Goal: Use online tool/utility: Use online tool/utility

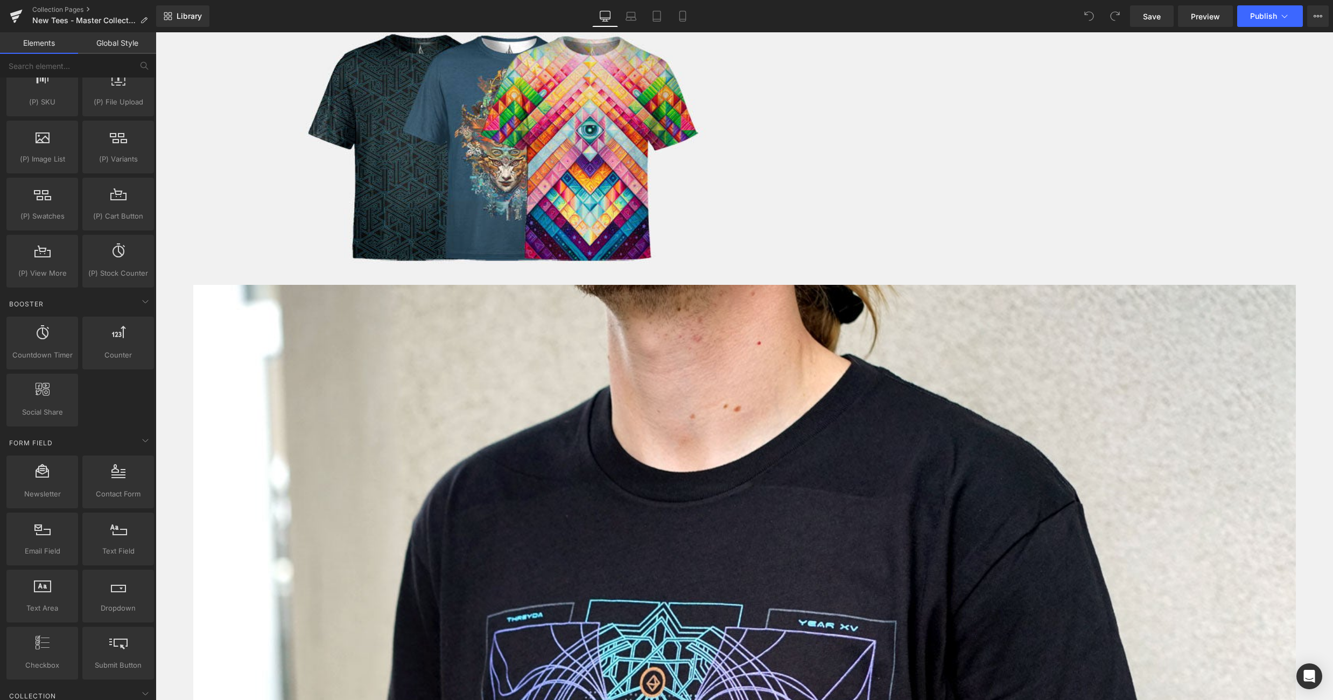
scroll to position [1242, 0]
drag, startPoint x: 263, startPoint y: 387, endPoint x: 424, endPoint y: 175, distance: 265.9
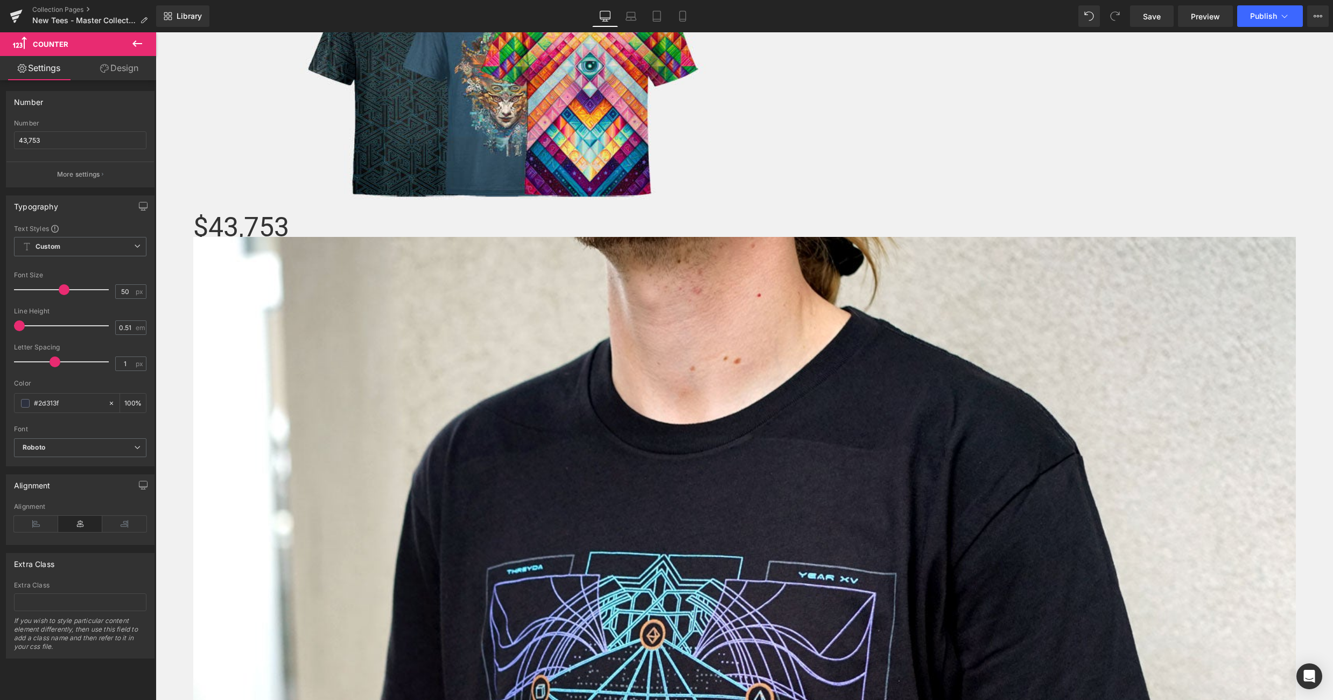
scroll to position [687, 0]
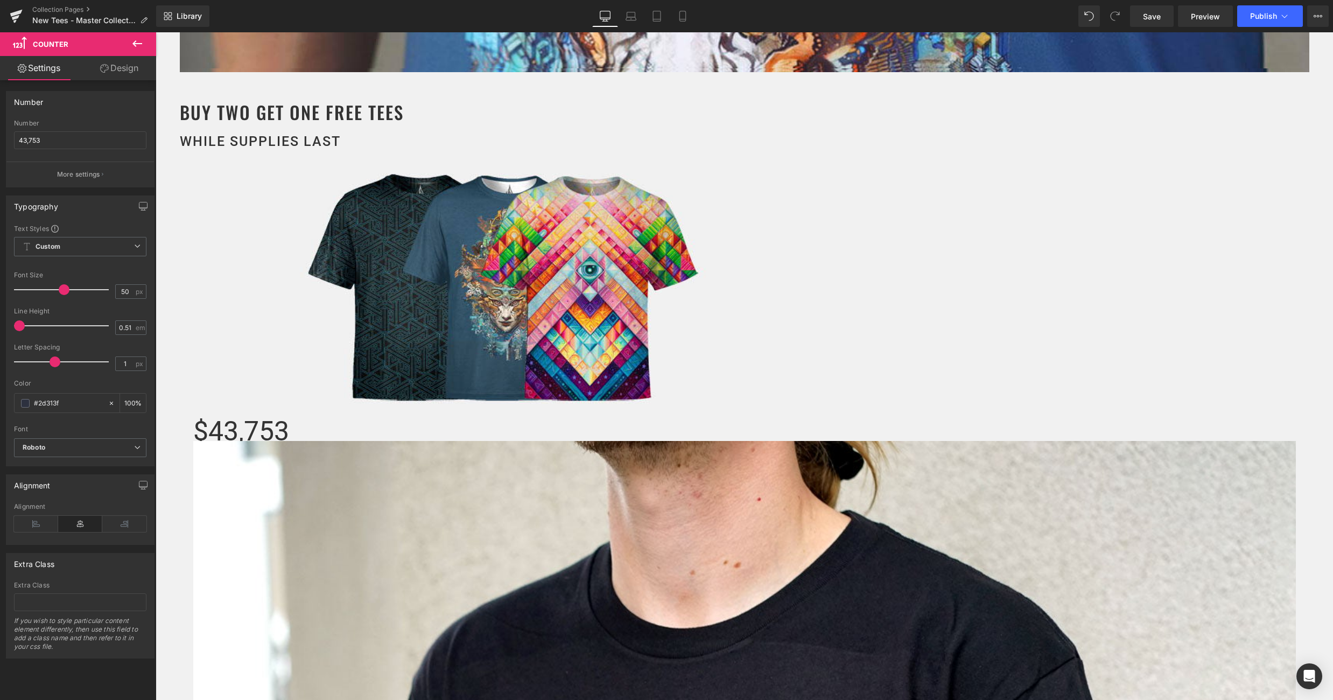
click at [289, 416] on span "43,753" at bounding box center [248, 431] width 81 height 31
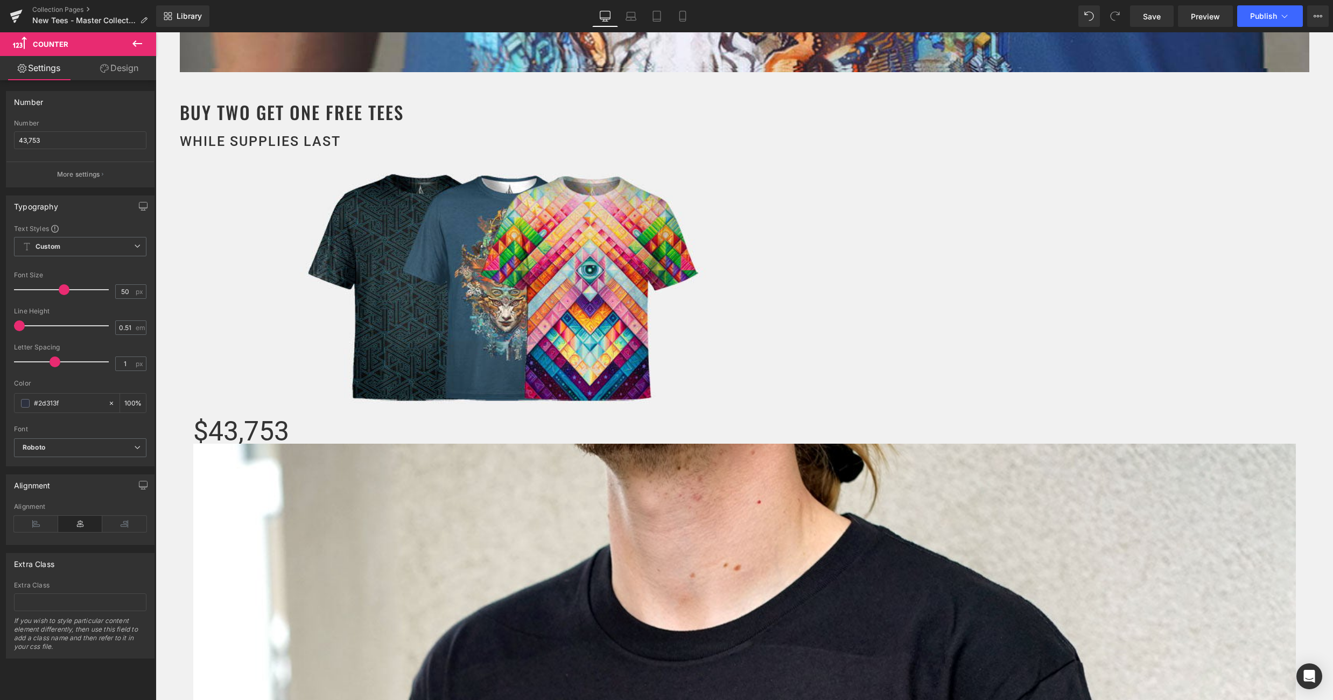
click at [137, 39] on icon at bounding box center [137, 43] width 13 height 13
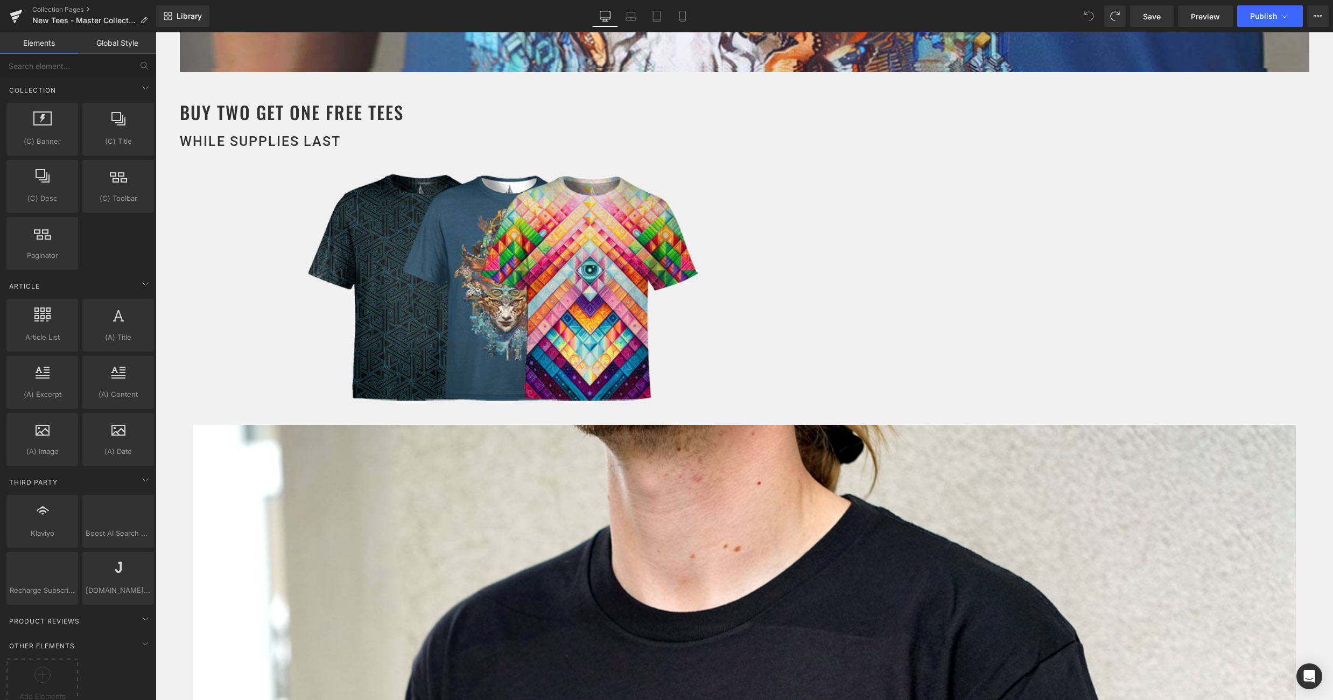
scroll to position [1867, 0]
click at [47, 680] on span "Add Elements" at bounding box center [42, 685] width 66 height 11
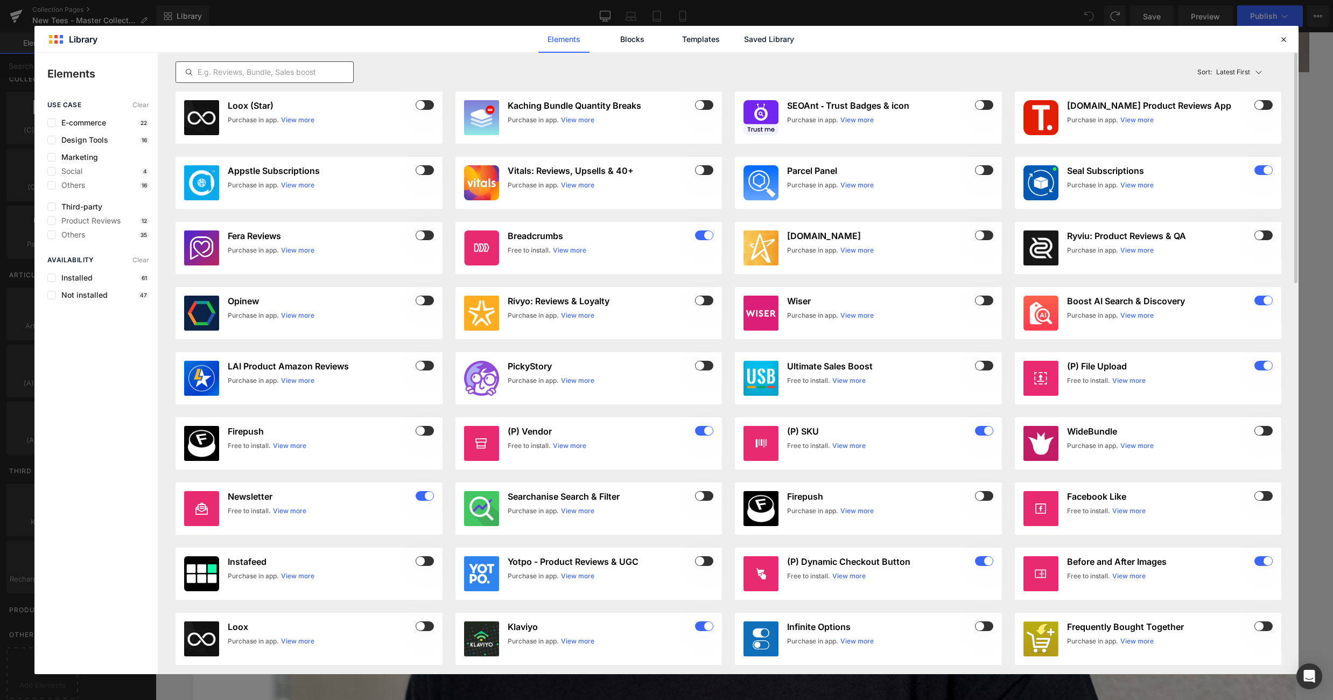
click at [221, 73] on input "text" at bounding box center [264, 72] width 177 height 13
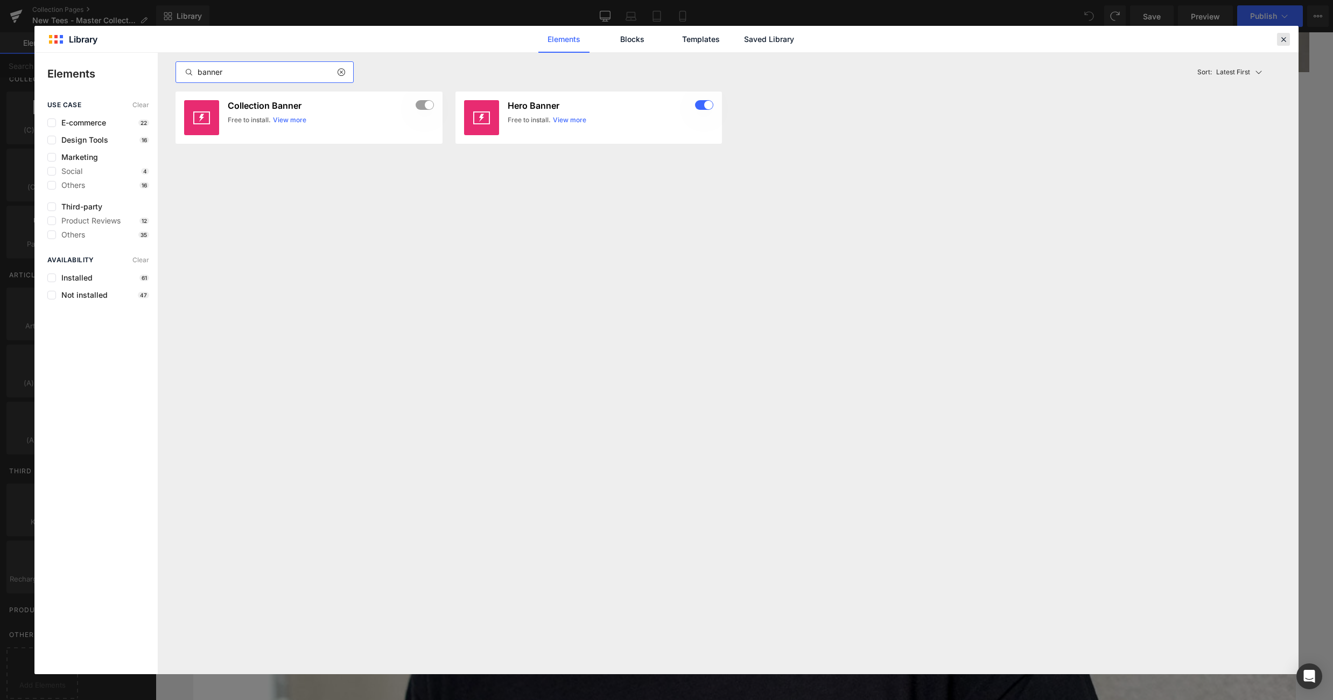
type input "banner"
click at [1287, 40] on icon at bounding box center [1284, 39] width 10 height 10
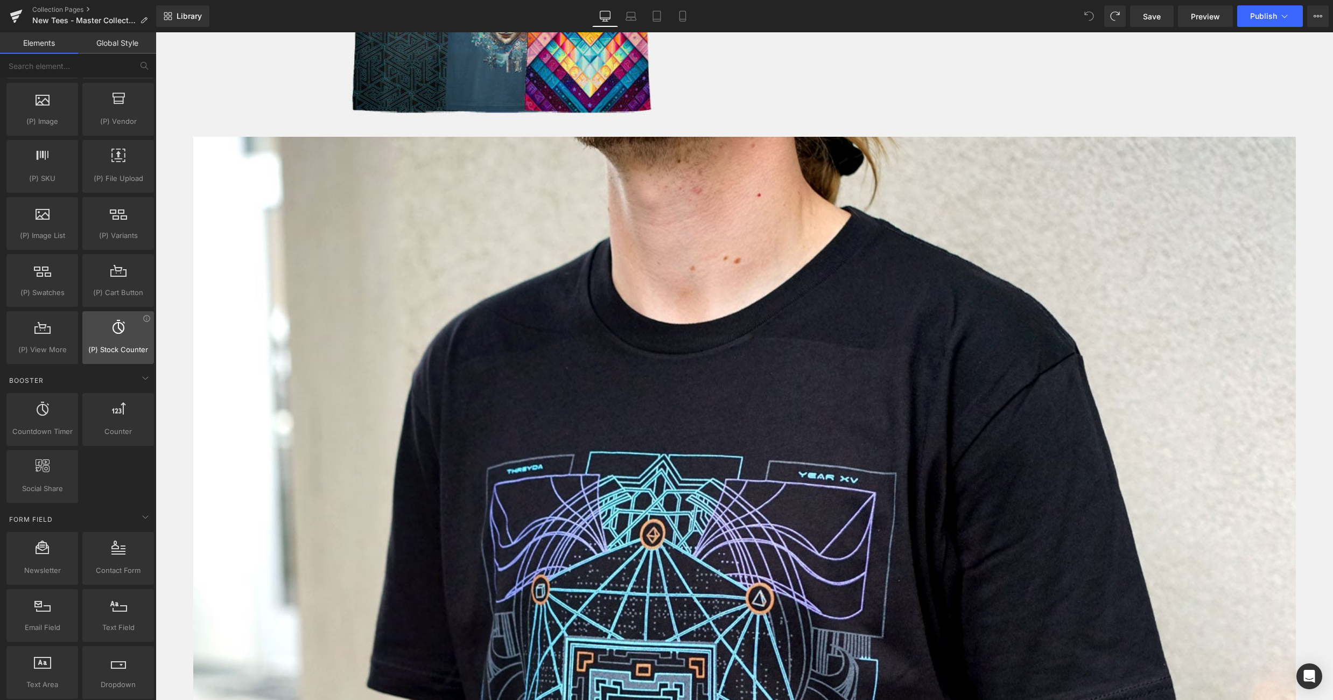
scroll to position [1164, 0]
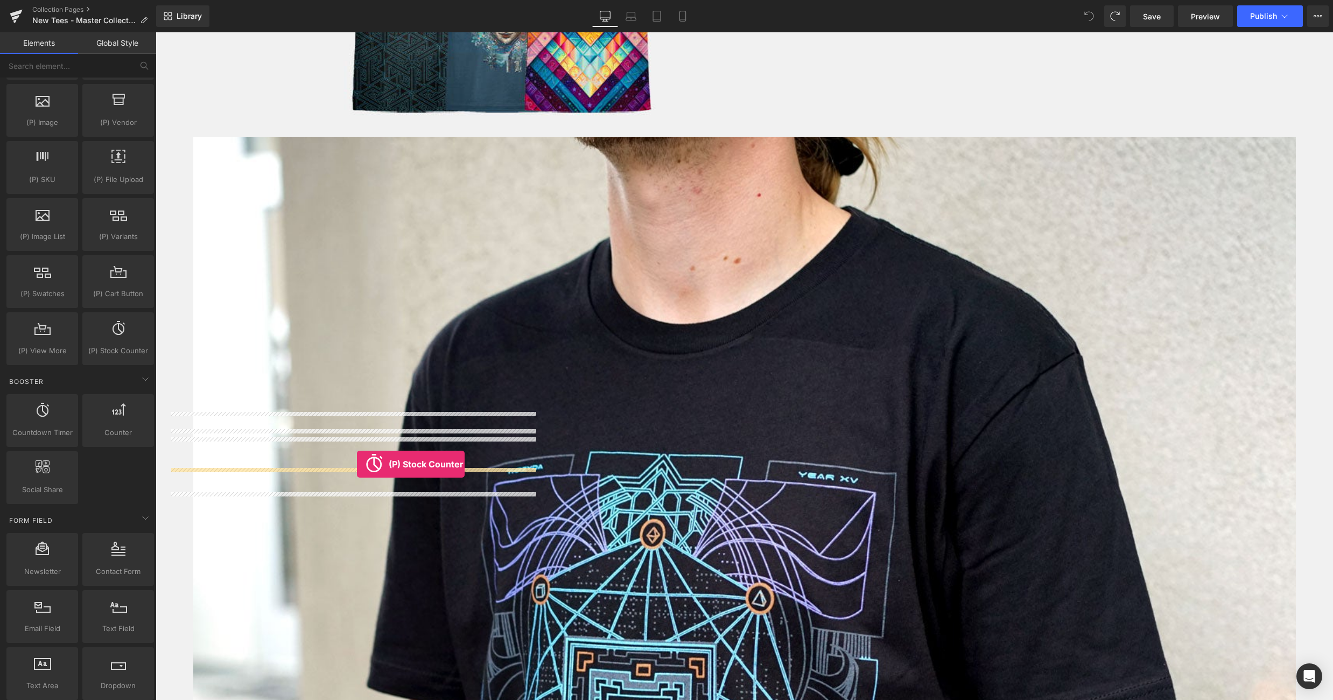
drag, startPoint x: 260, startPoint y: 367, endPoint x: 357, endPoint y: 464, distance: 137.1
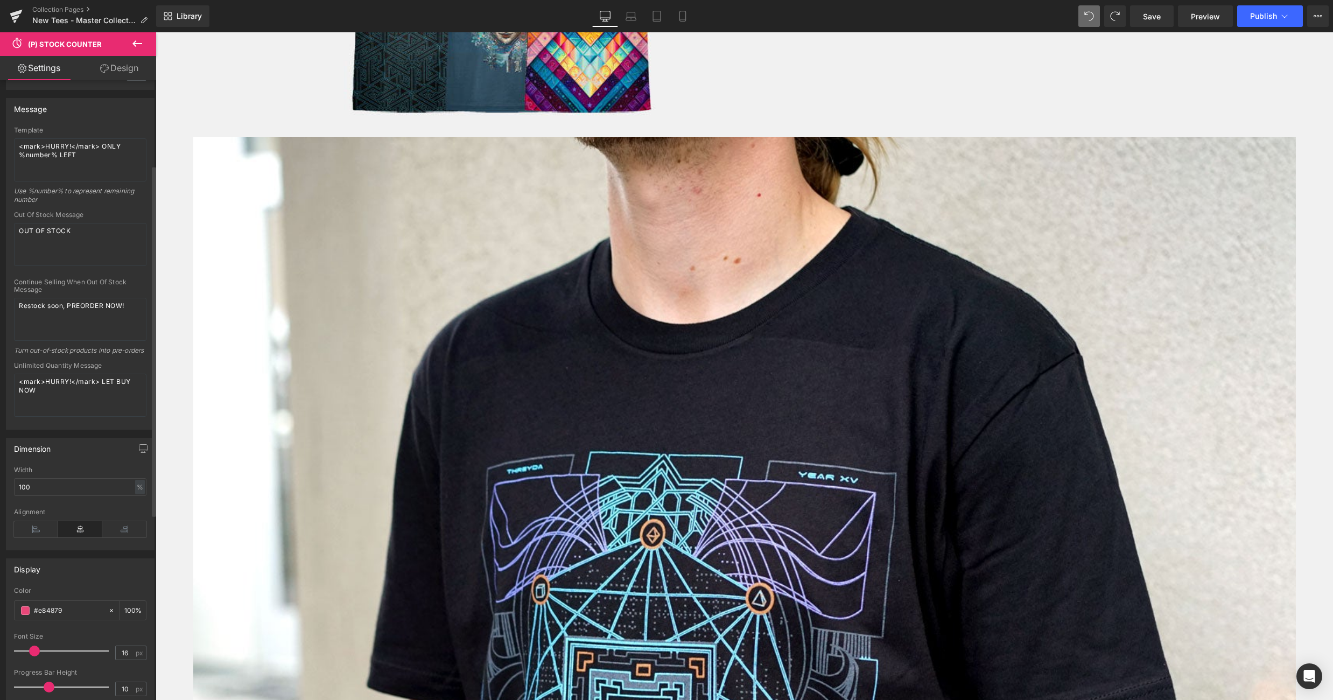
scroll to position [169, 0]
drag, startPoint x: 136, startPoint y: 306, endPoint x: 6, endPoint y: 306, distance: 129.2
click at [7, 306] on div "Template <mark>HURRY!</mark> ONLY %number% LEFT Use %number% to represent remai…" at bounding box center [80, 277] width 148 height 303
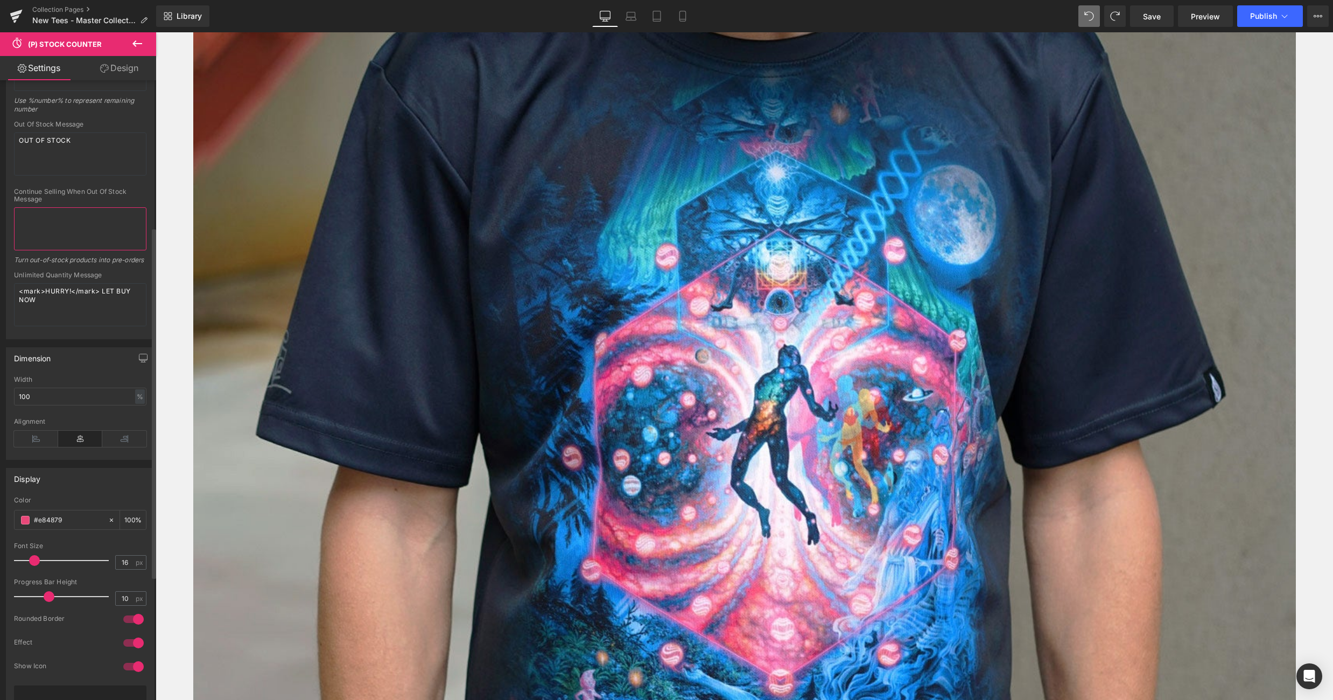
scroll to position [0, 0]
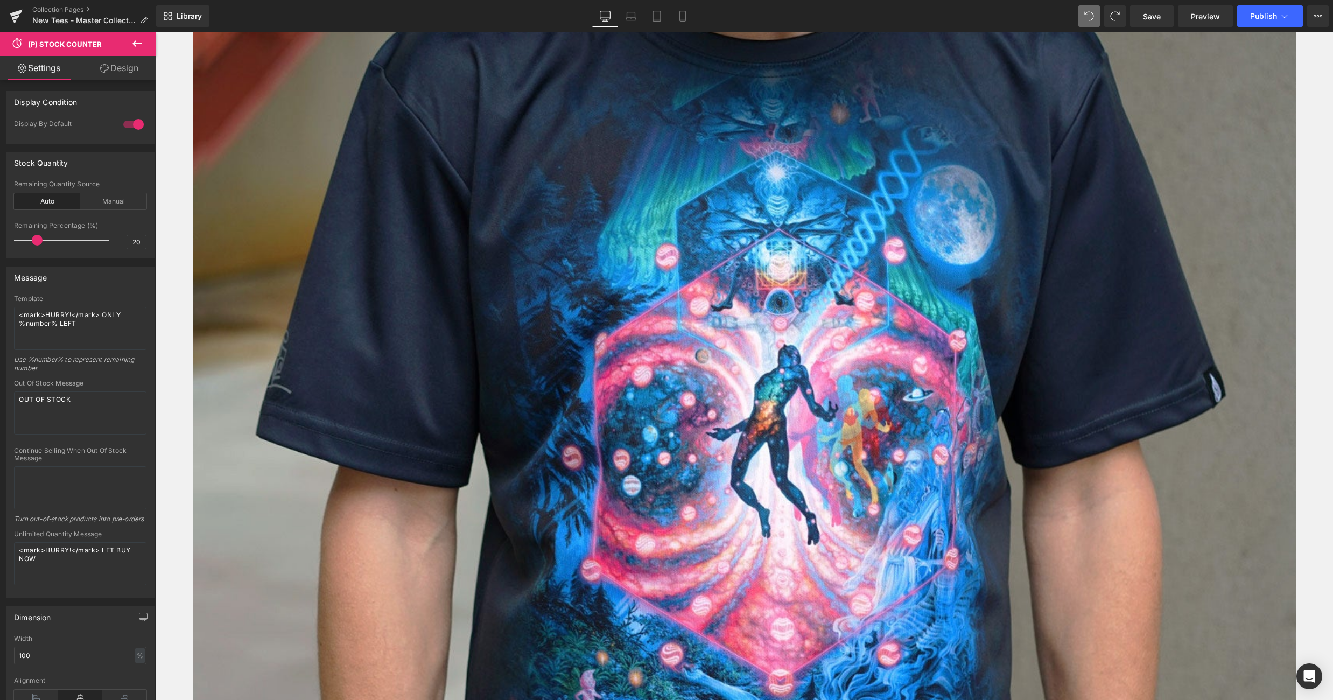
click at [156, 32] on icon at bounding box center [156, 32] width 0 height 0
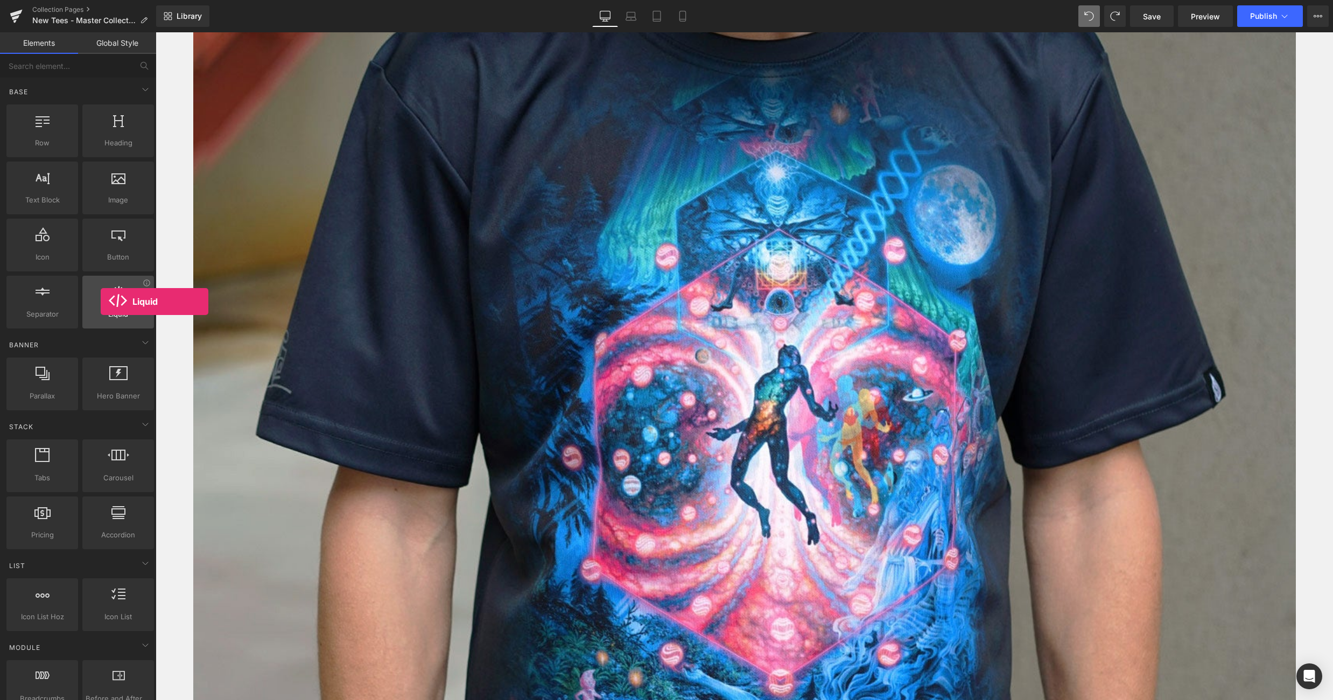
click at [101, 302] on div at bounding box center [118, 296] width 65 height 24
click at [87, 301] on div at bounding box center [118, 296] width 65 height 24
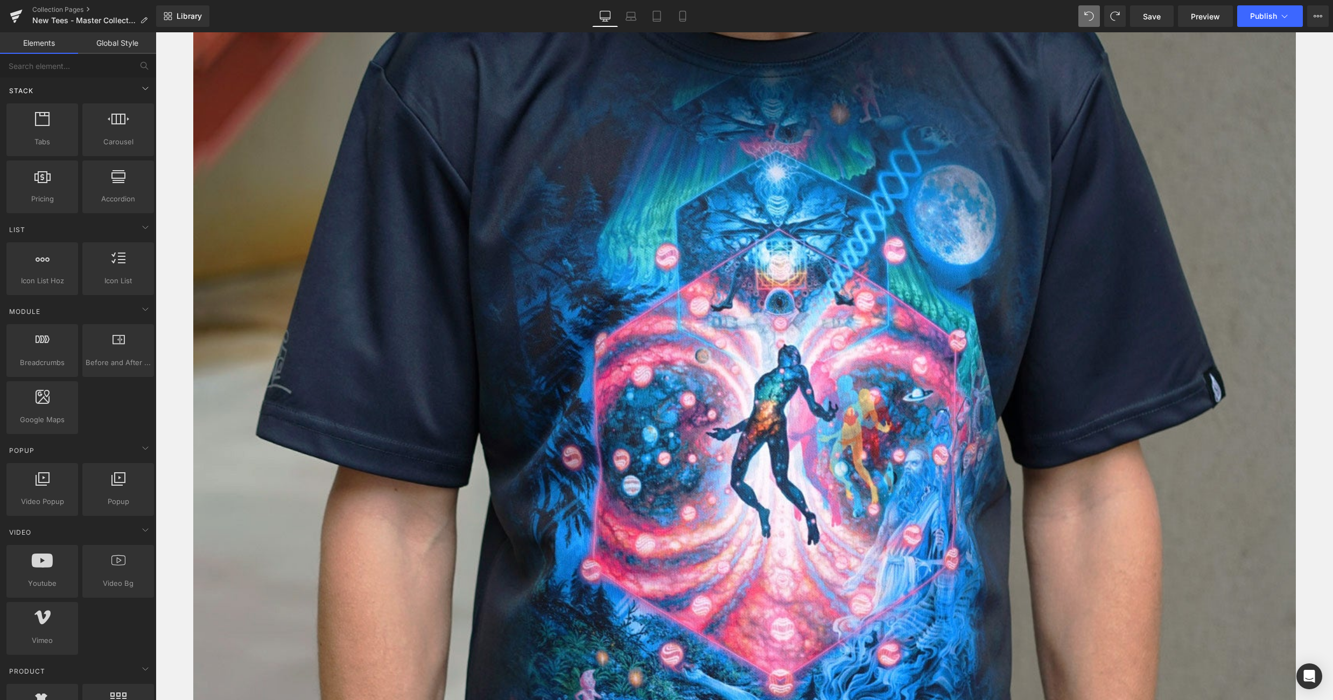
scroll to position [337, 0]
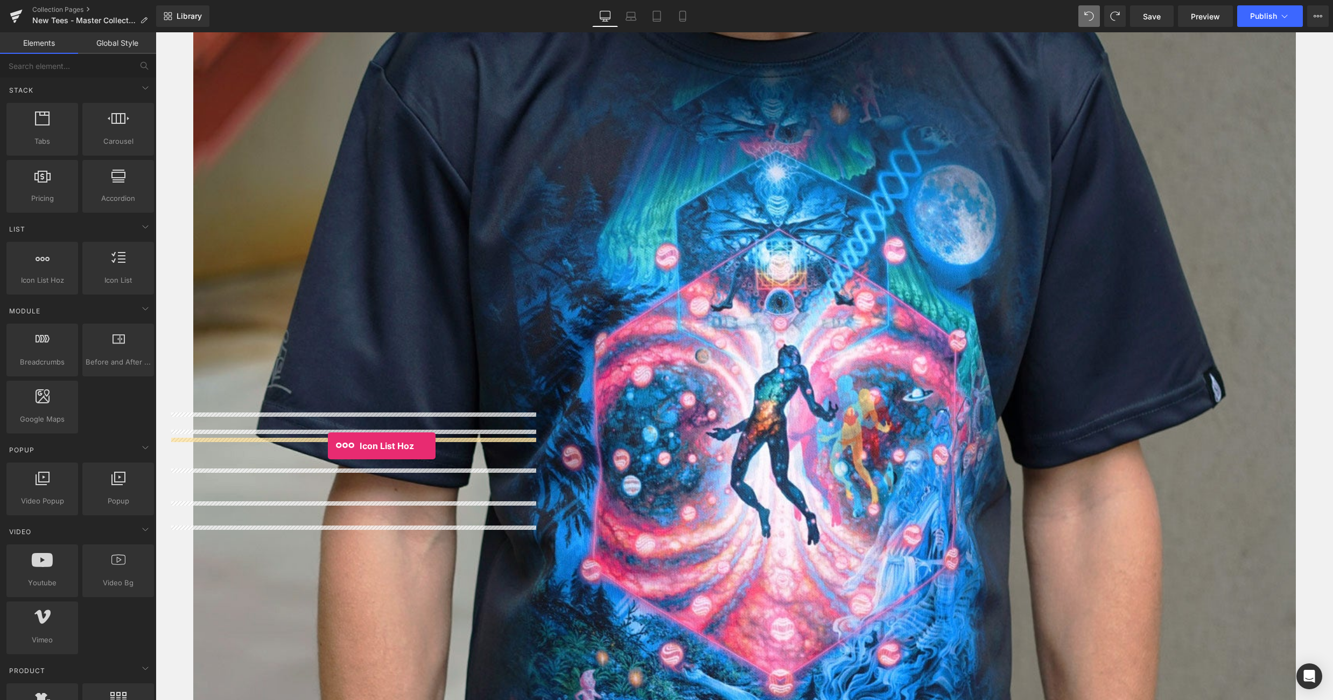
drag, startPoint x: 206, startPoint y: 310, endPoint x: 328, endPoint y: 446, distance: 182.6
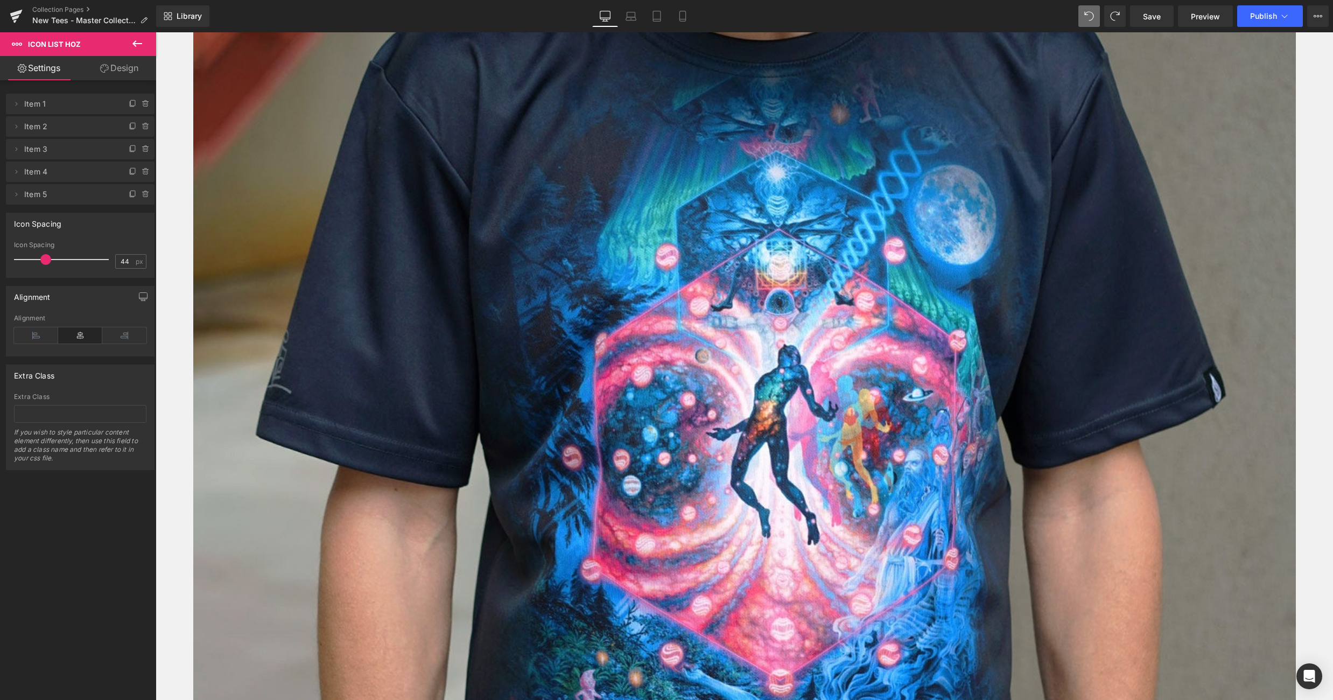
scroll to position [2811, 0]
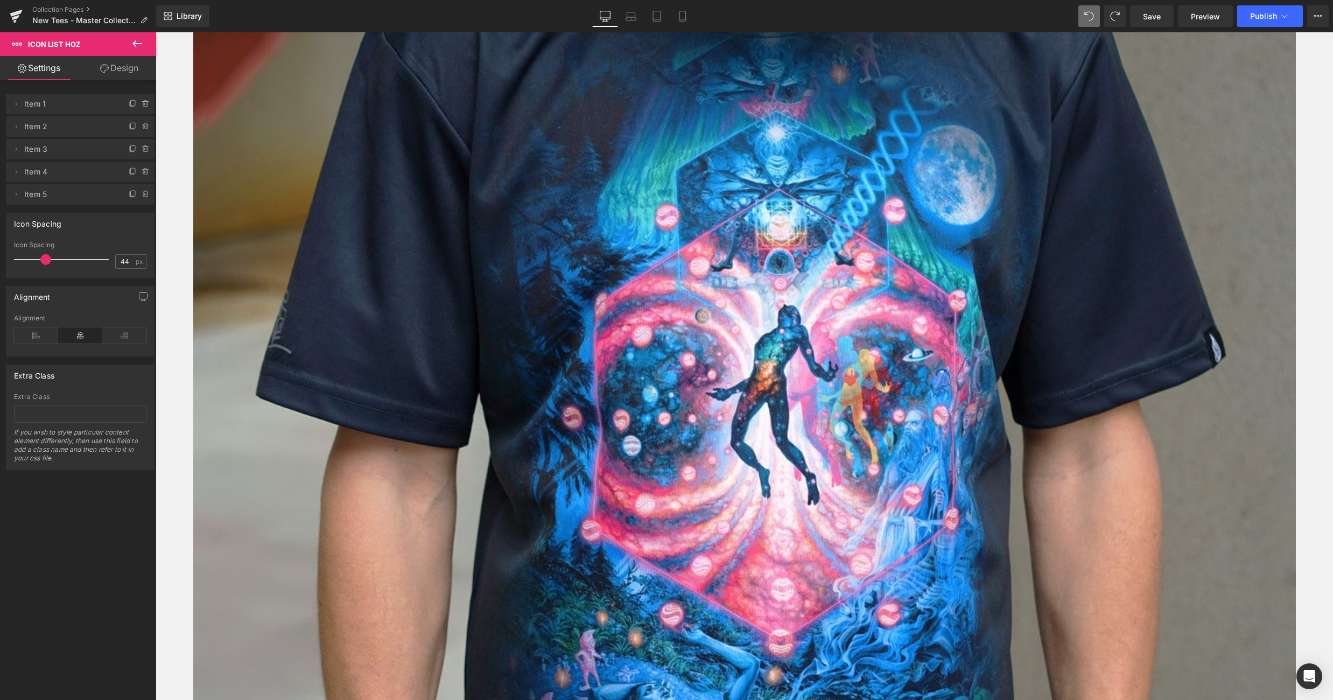
click at [156, 32] on link at bounding box center [156, 32] width 0 height 0
click at [156, 32] on icon at bounding box center [156, 32] width 0 height 0
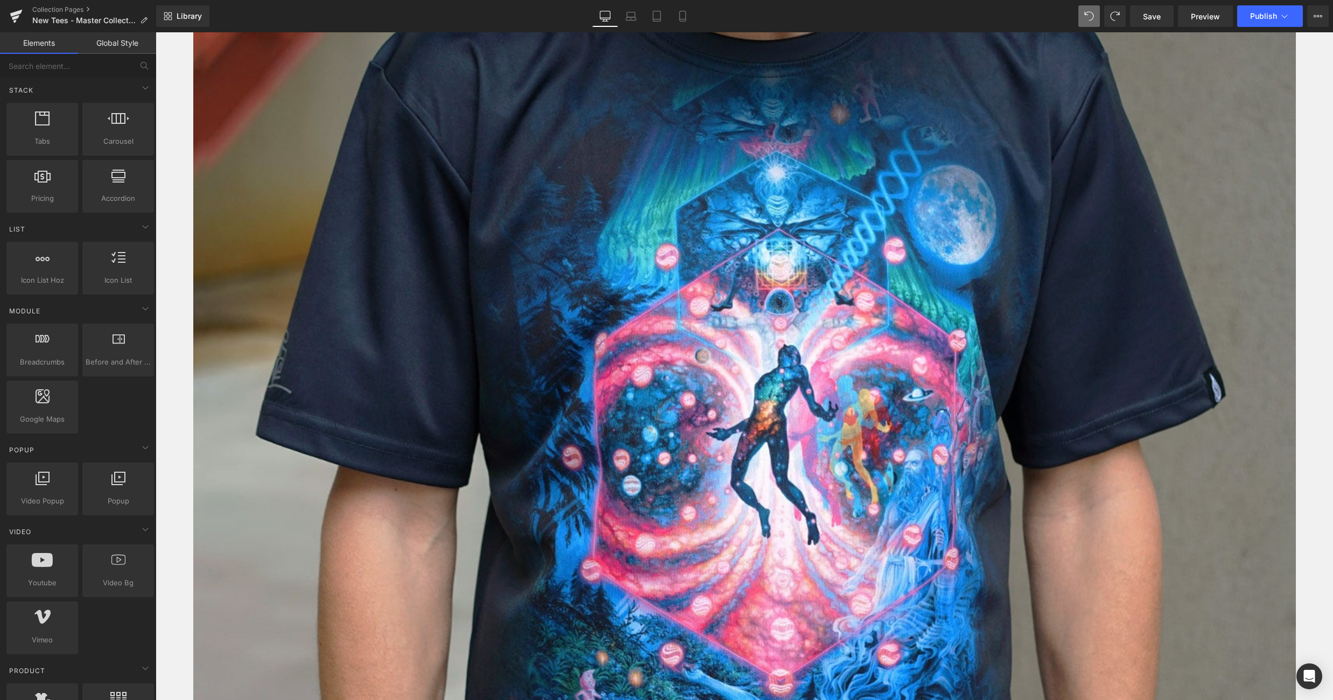
scroll to position [2692, 0]
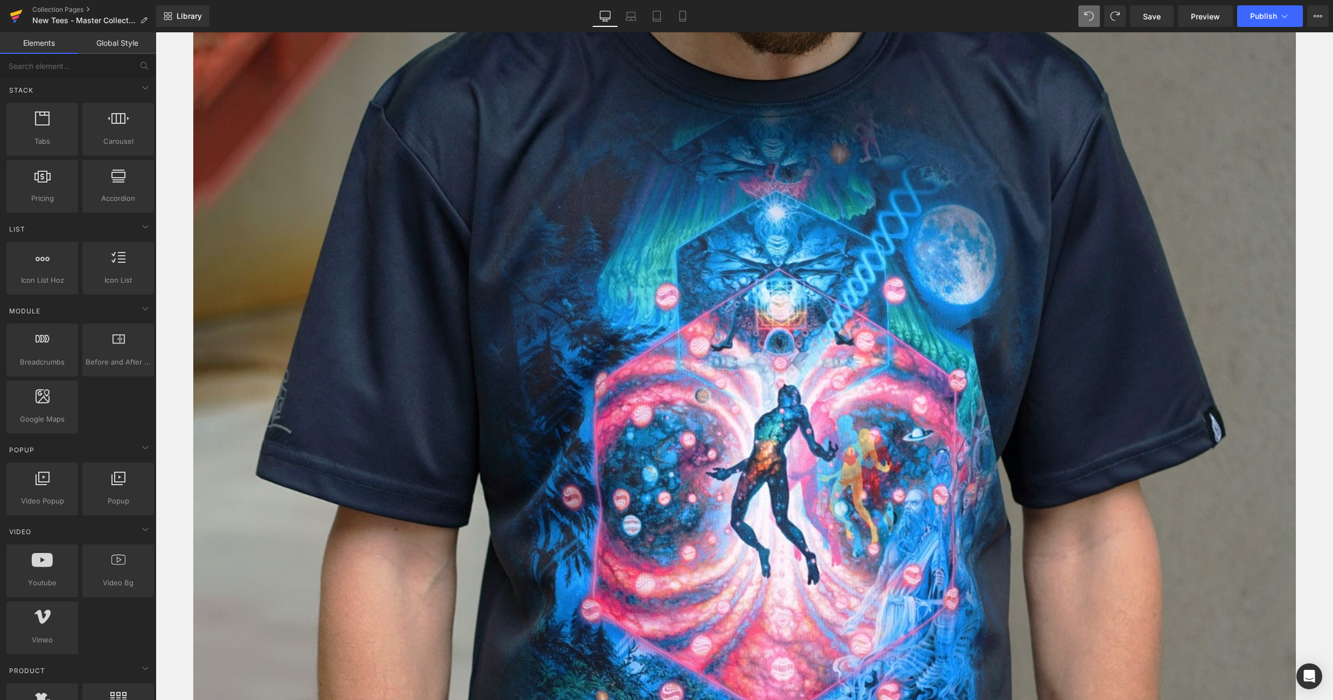
click at [16, 18] on icon at bounding box center [16, 17] width 8 height 5
